Goal: Transaction & Acquisition: Purchase product/service

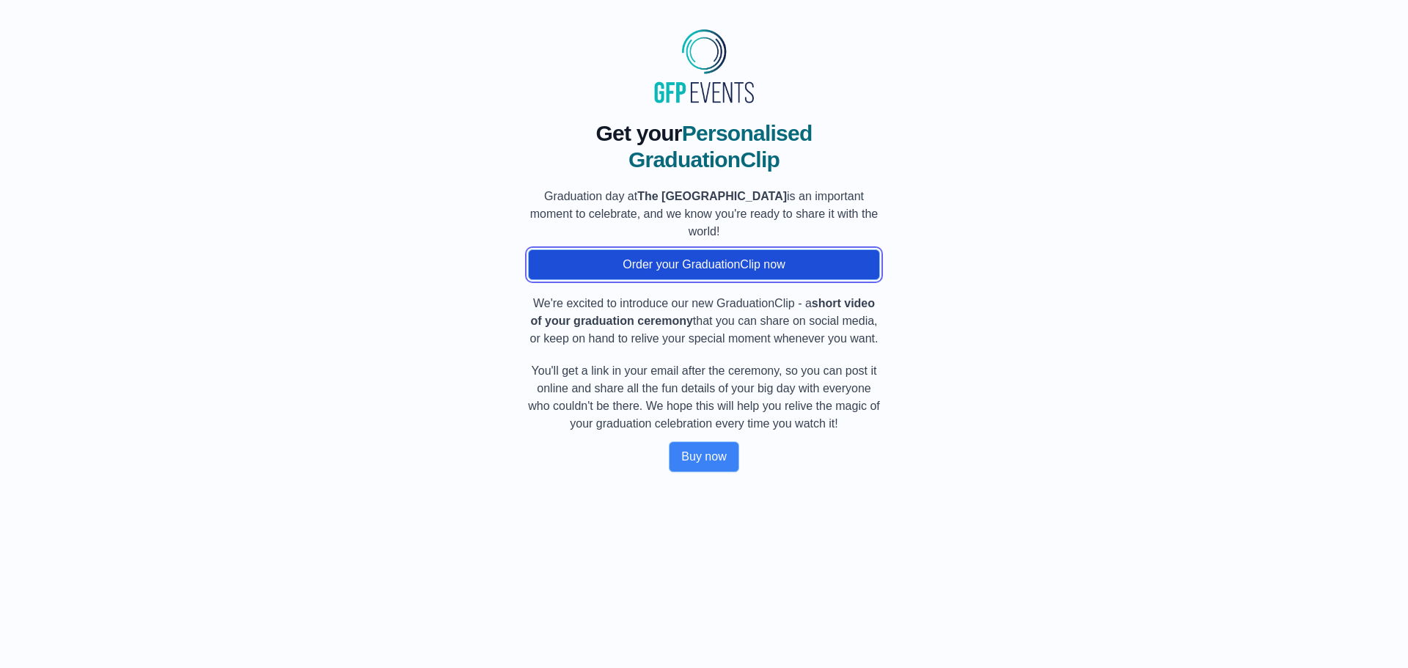
click at [799, 268] on button "Order your GraduationClip now" at bounding box center [704, 264] width 352 height 31
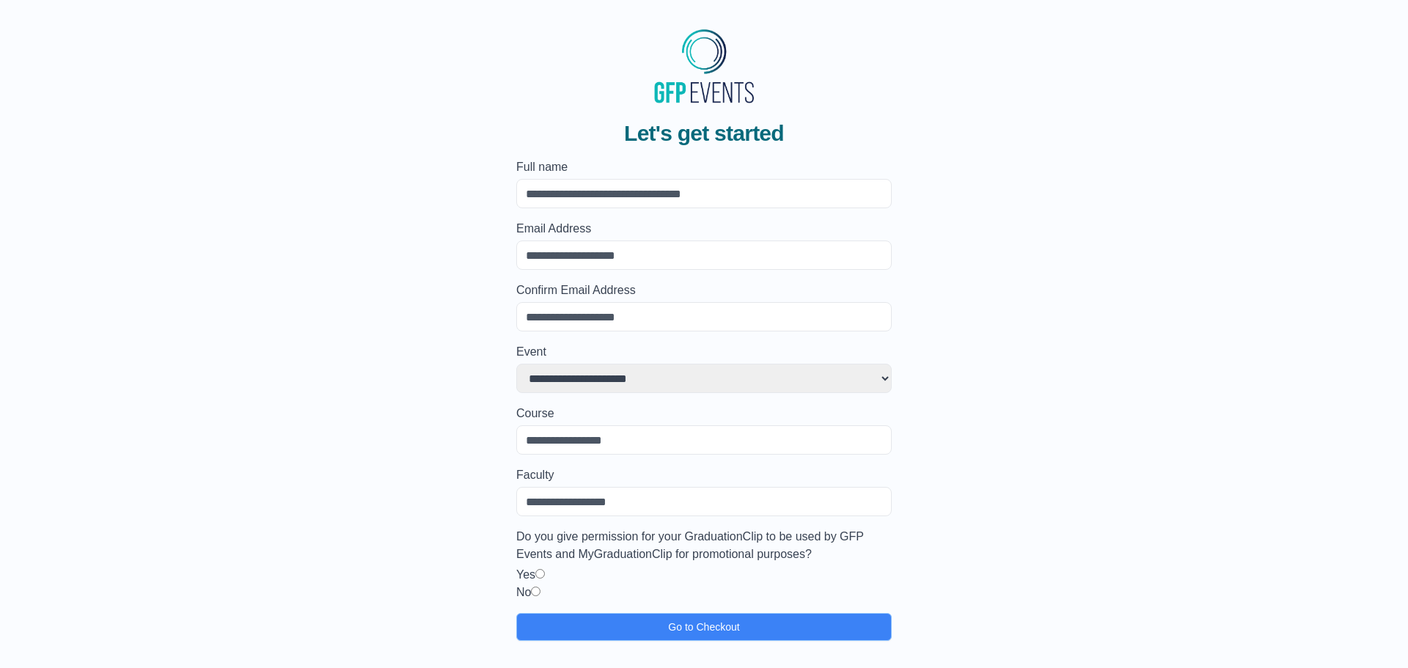
click at [798, 391] on select "**********" at bounding box center [703, 378] width 375 height 29
click at [799, 389] on select "**********" at bounding box center [703, 378] width 375 height 29
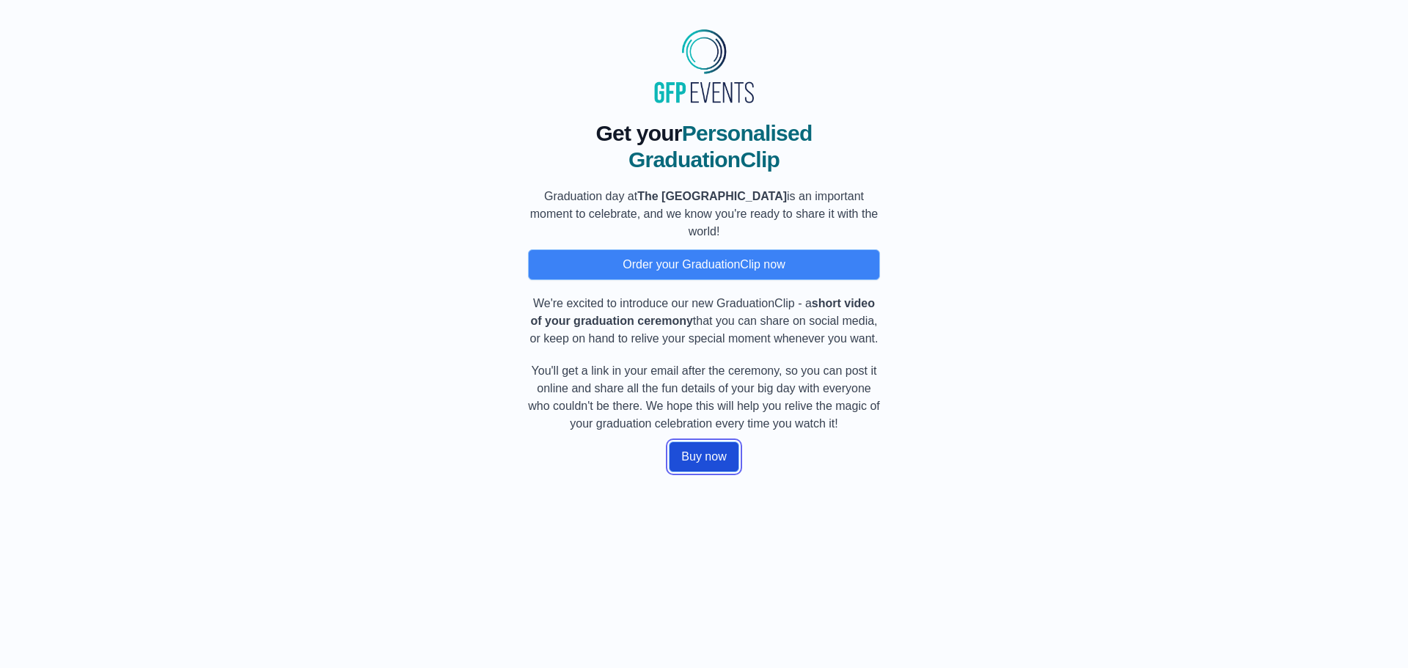
click at [702, 449] on button "Buy now" at bounding box center [704, 456] width 70 height 31
